Goal: Task Accomplishment & Management: Use online tool/utility

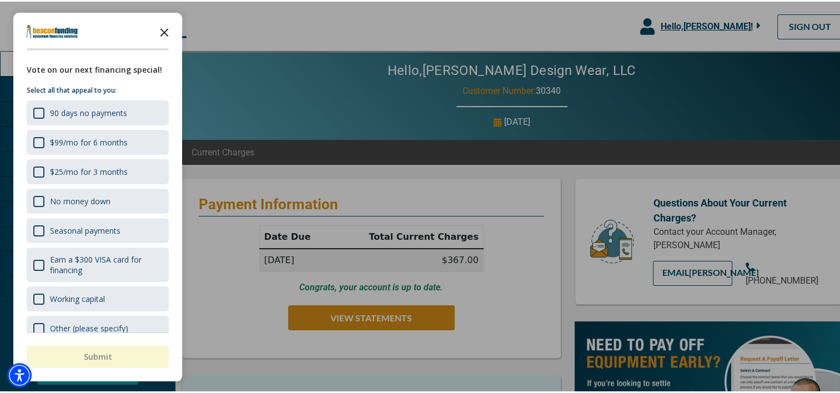
click at [168, 29] on icon "Close the survey" at bounding box center [164, 30] width 22 height 22
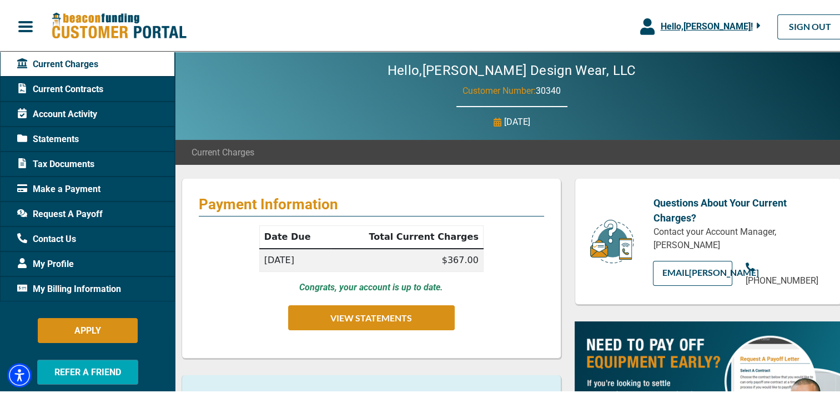
click at [93, 206] on span "Request A Payoff" at bounding box center [59, 212] width 85 height 13
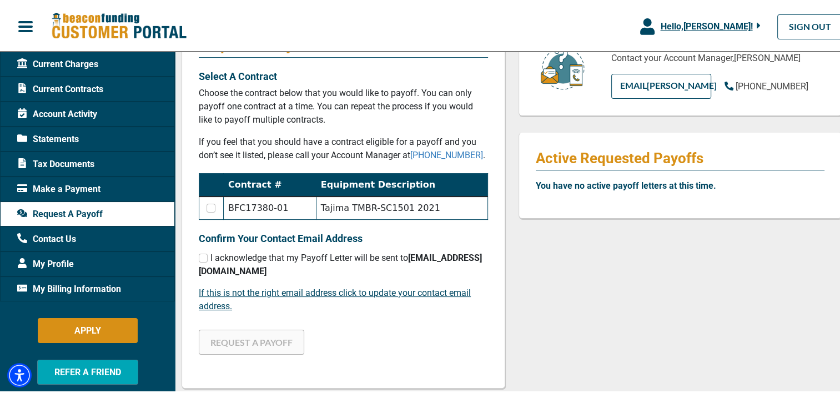
scroll to position [222, 0]
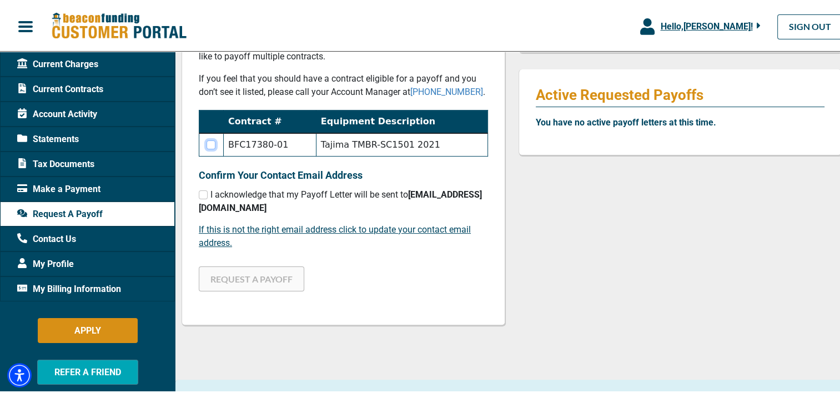
click at [211, 144] on input "checkbox" at bounding box center [210, 143] width 9 height 9
checkbox input "true"
click at [206, 195] on input "checkbox" at bounding box center [203, 193] width 9 height 9
checkbox input "true"
click at [249, 281] on button "REQUEST A PAYOFF" at bounding box center [251, 277] width 105 height 25
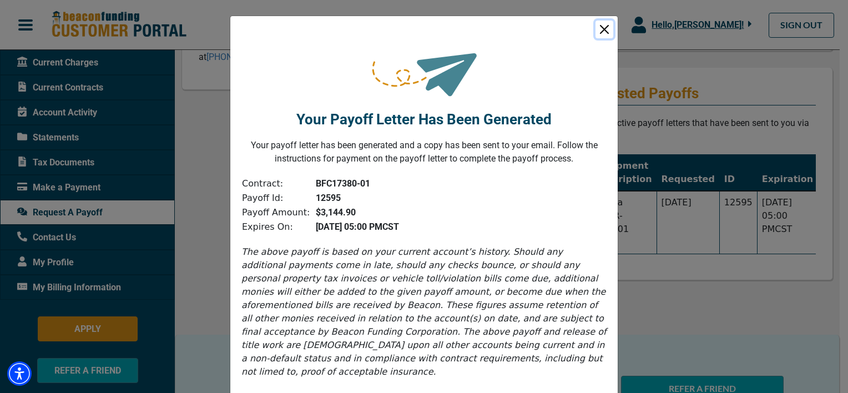
click at [601, 28] on button "Close" at bounding box center [605, 30] width 18 height 18
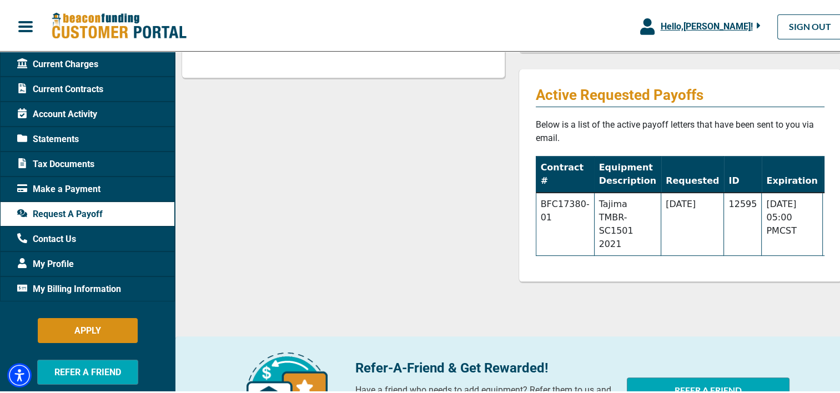
click at [51, 61] on span "Current Charges" at bounding box center [57, 62] width 81 height 13
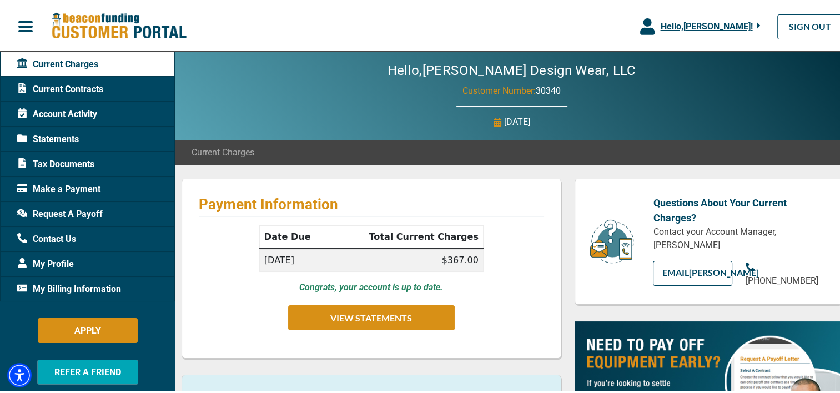
click at [60, 208] on span "Request A Payoff" at bounding box center [59, 212] width 85 height 13
